Goal: Navigation & Orientation: Find specific page/section

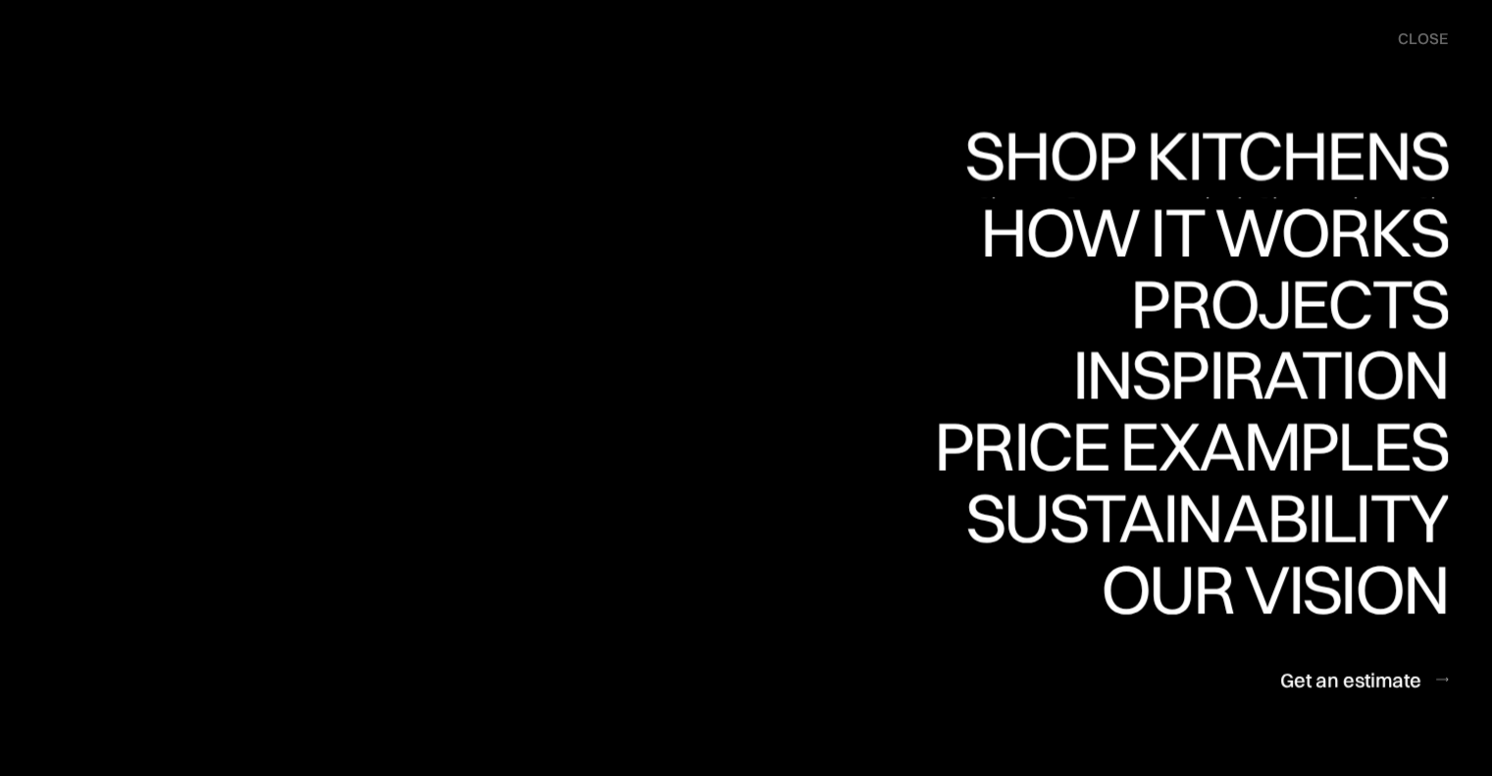
click at [1224, 146] on div "Shop Kitchens" at bounding box center [1200, 155] width 493 height 69
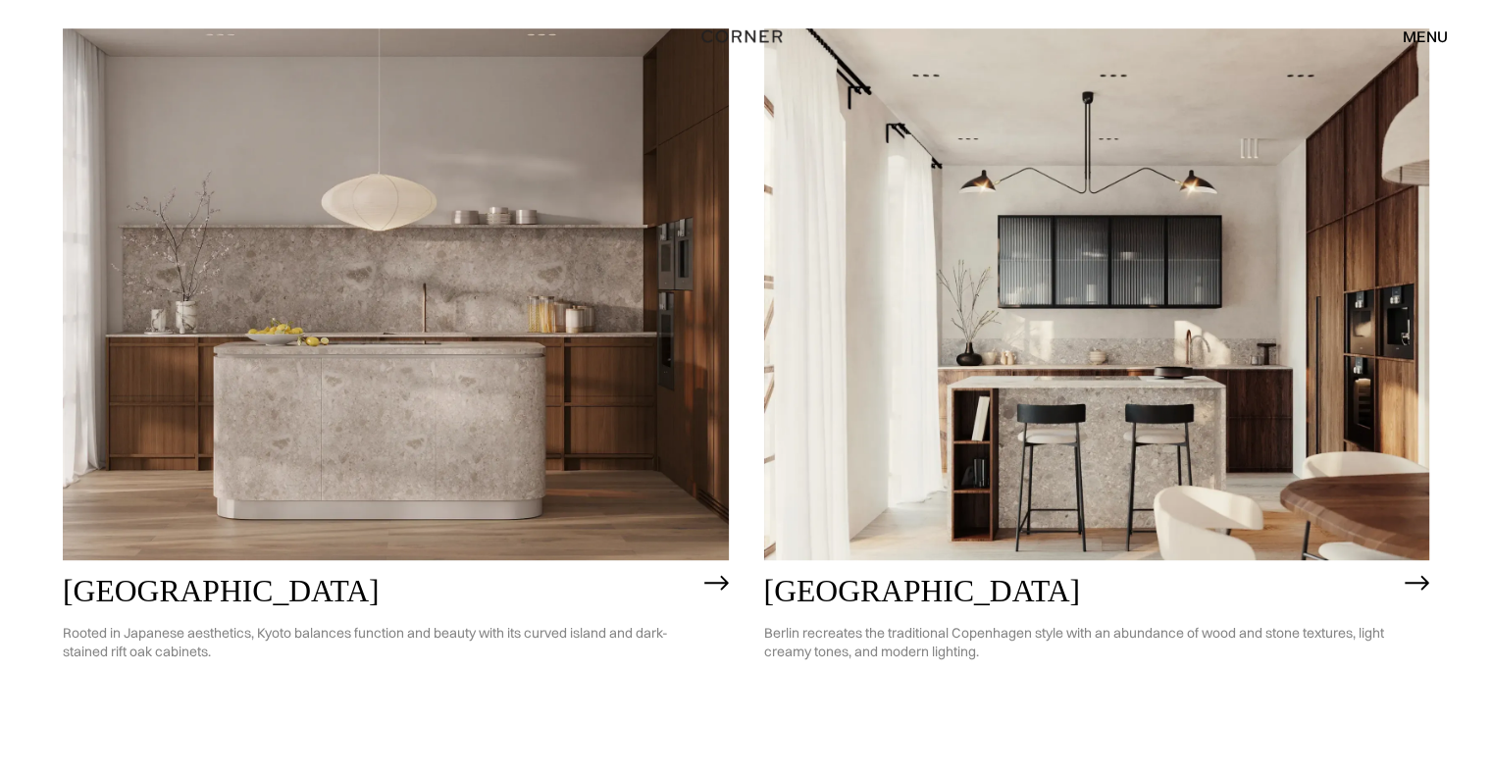
scroll to position [1028, 0]
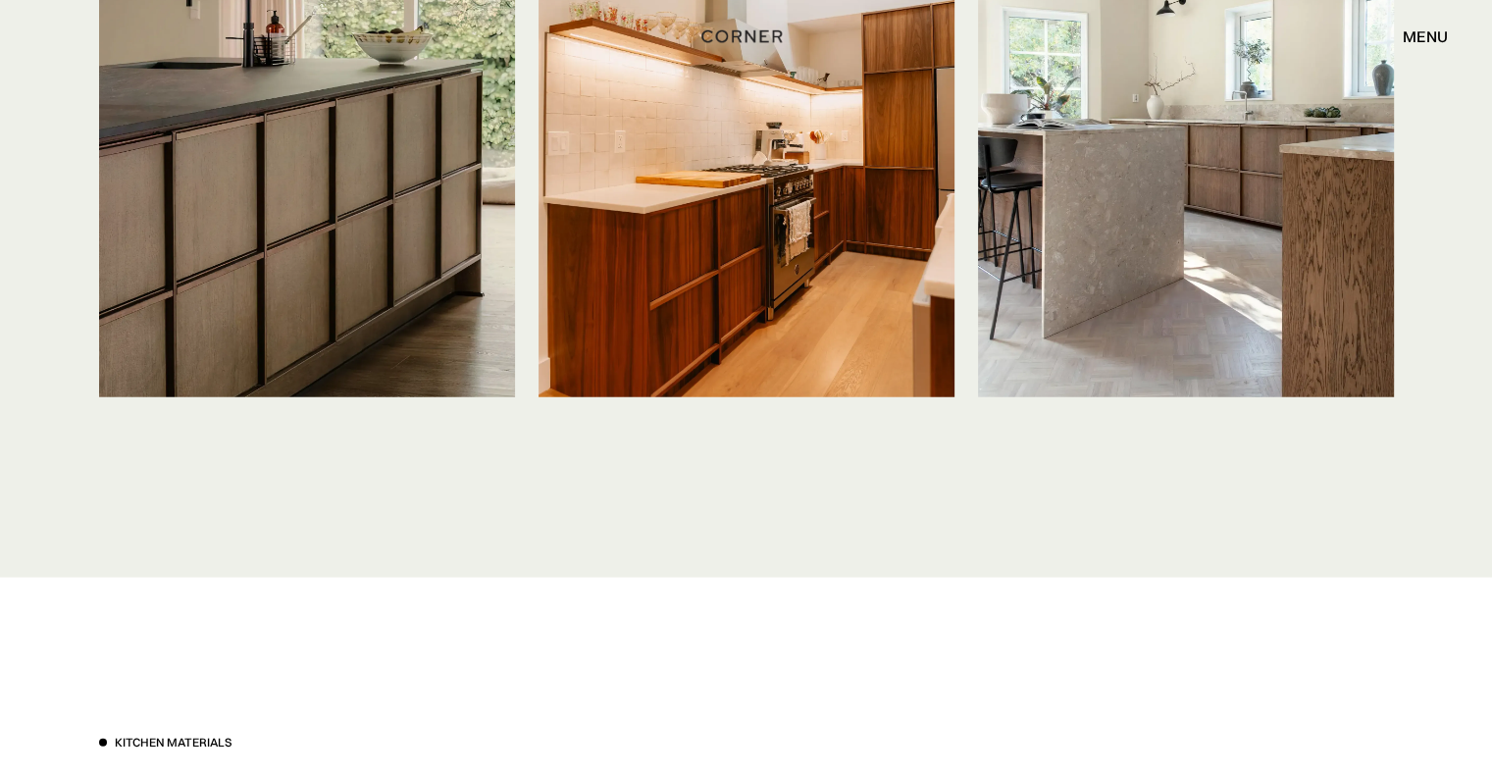
scroll to position [5001, 0]
